Goal: Task Accomplishment & Management: Manage account settings

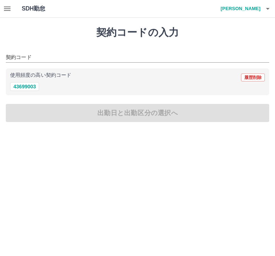
click at [29, 86] on button "43699003" at bounding box center [24, 86] width 29 height 9
type input "********"
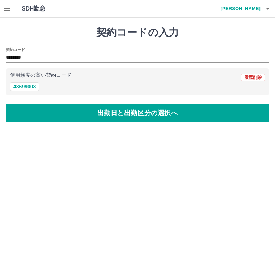
click at [14, 8] on button "button" at bounding box center [7, 8] width 14 height 17
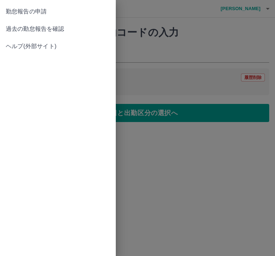
click at [44, 32] on span "過去の勤怠報告を確認" at bounding box center [58, 29] width 104 height 9
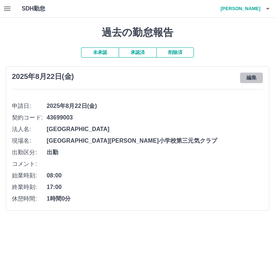
click at [258, 76] on button "編集" at bounding box center [251, 77] width 23 height 11
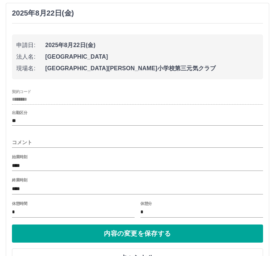
scroll to position [64, 0]
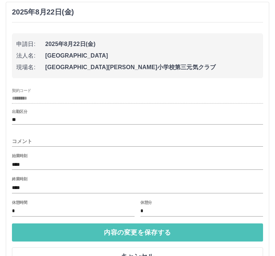
click at [144, 232] on button "内容の変更を保存する" at bounding box center [137, 232] width 251 height 18
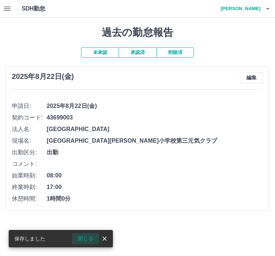
click at [85, 242] on button "閉じる" at bounding box center [85, 238] width 27 height 11
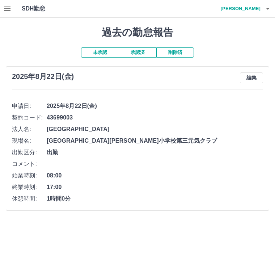
click at [246, 10] on h4 "[PERSON_NAME]" at bounding box center [238, 8] width 43 height 17
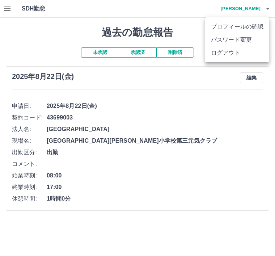
click at [233, 57] on li "ログアウト" at bounding box center [237, 52] width 64 height 13
